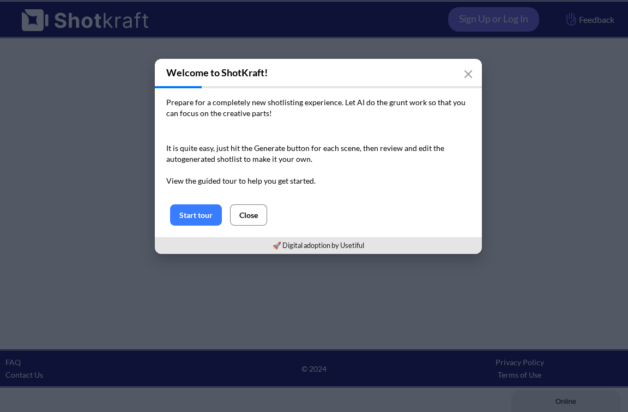
click at [256, 212] on button "Close" at bounding box center [248, 214] width 37 height 21
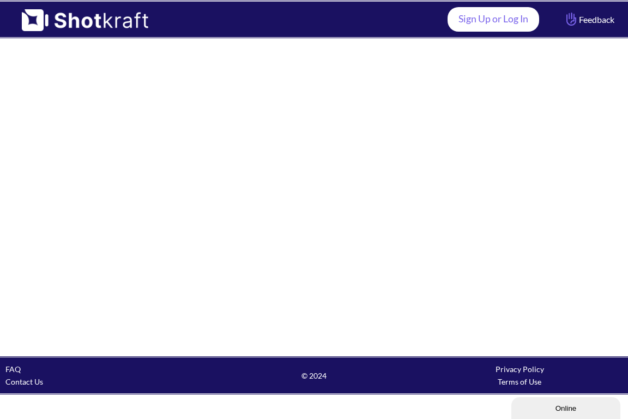
click at [500, 12] on link "Sign Up or Log In" at bounding box center [494, 19] width 92 height 25
click at [500, 14] on link "Sign Up or Log In" at bounding box center [494, 19] width 92 height 25
click at [502, 19] on link "Sign Up or Log In" at bounding box center [494, 19] width 92 height 25
click at [466, 31] on link "Sign Up or Log In" at bounding box center [494, 19] width 92 height 25
